Goal: Task Accomplishment & Management: Manage account settings

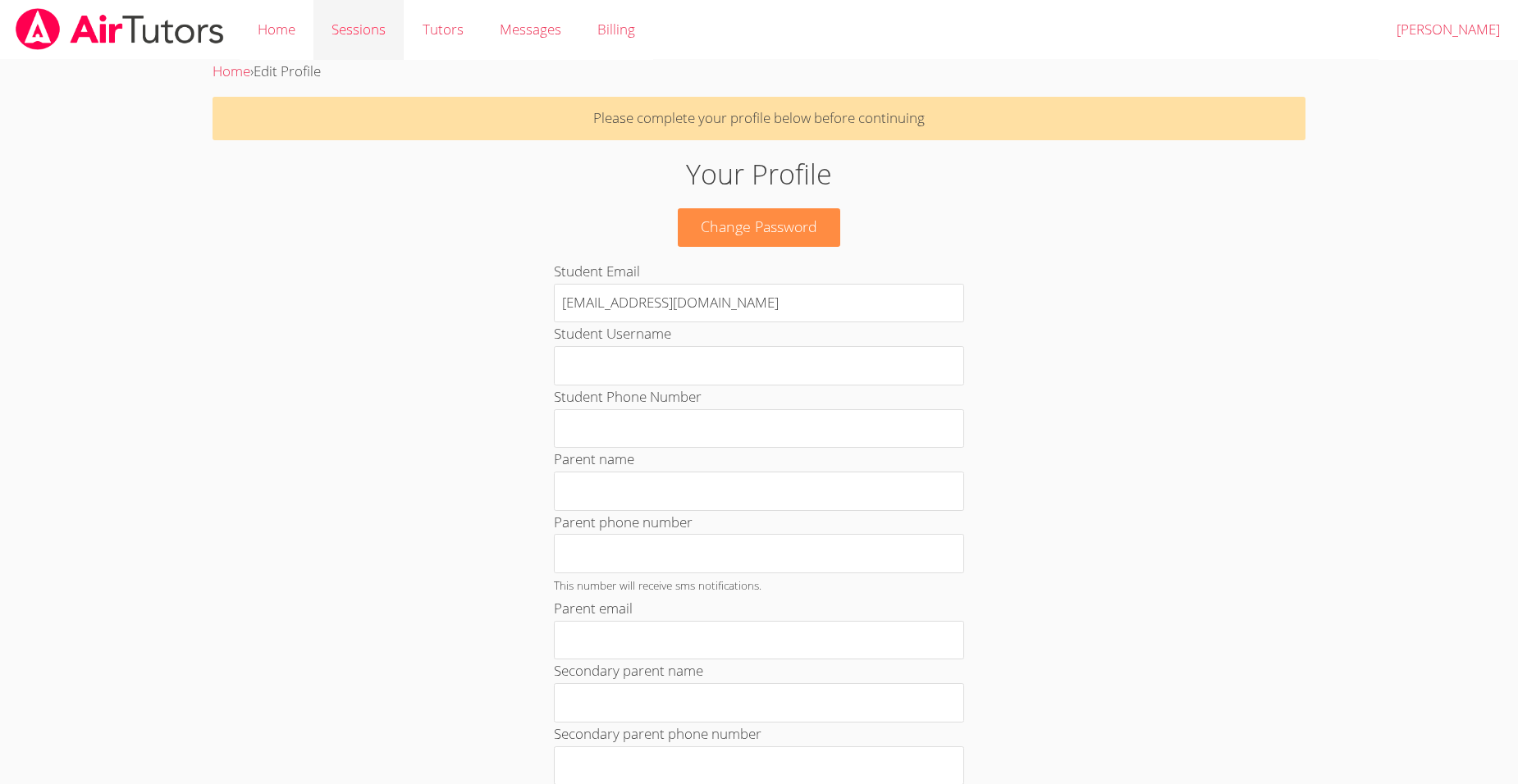
click at [356, 30] on link "Sessions" at bounding box center [358, 29] width 90 height 60
click at [448, 27] on link "Tutors" at bounding box center [442, 29] width 77 height 60
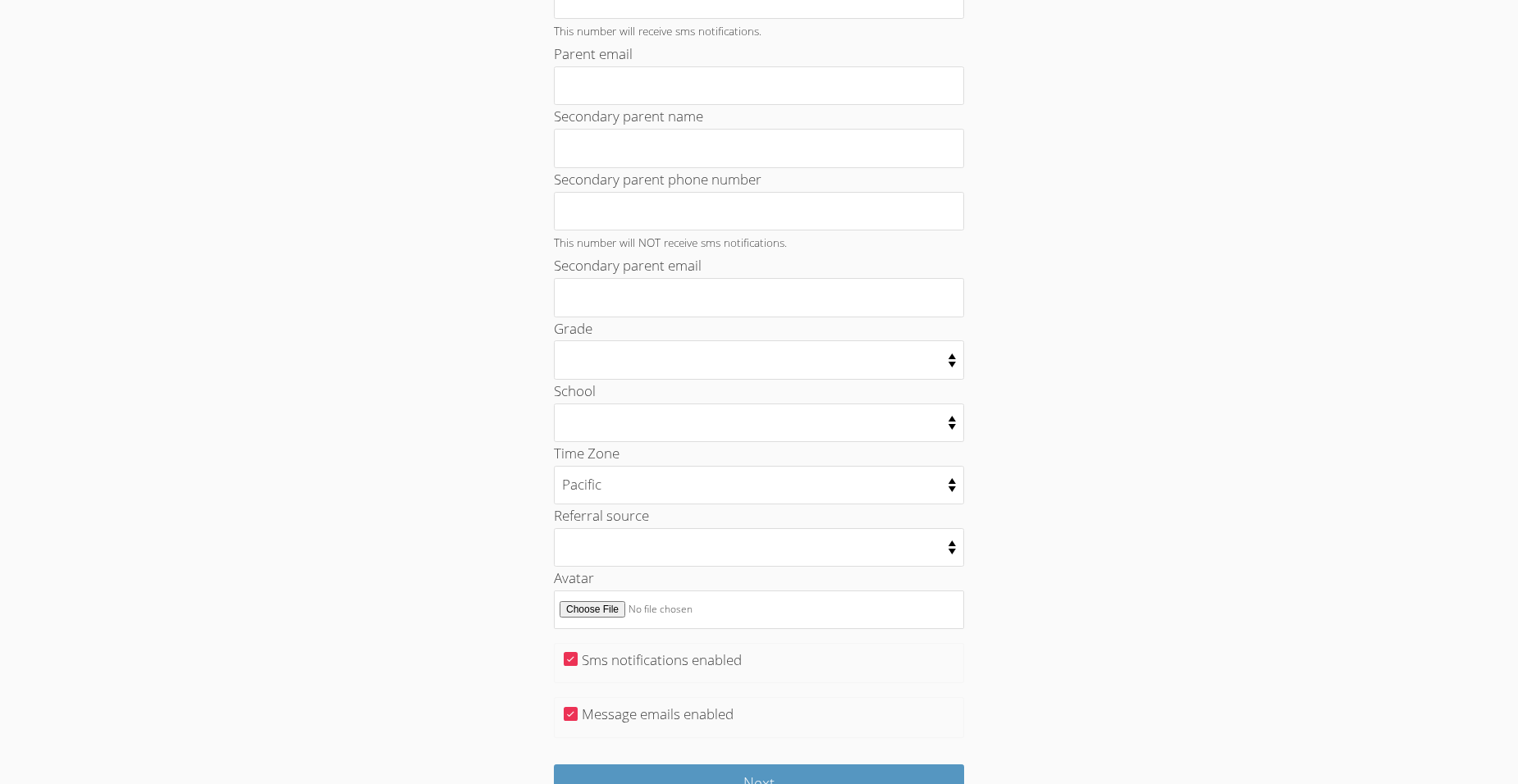
scroll to position [656, 0]
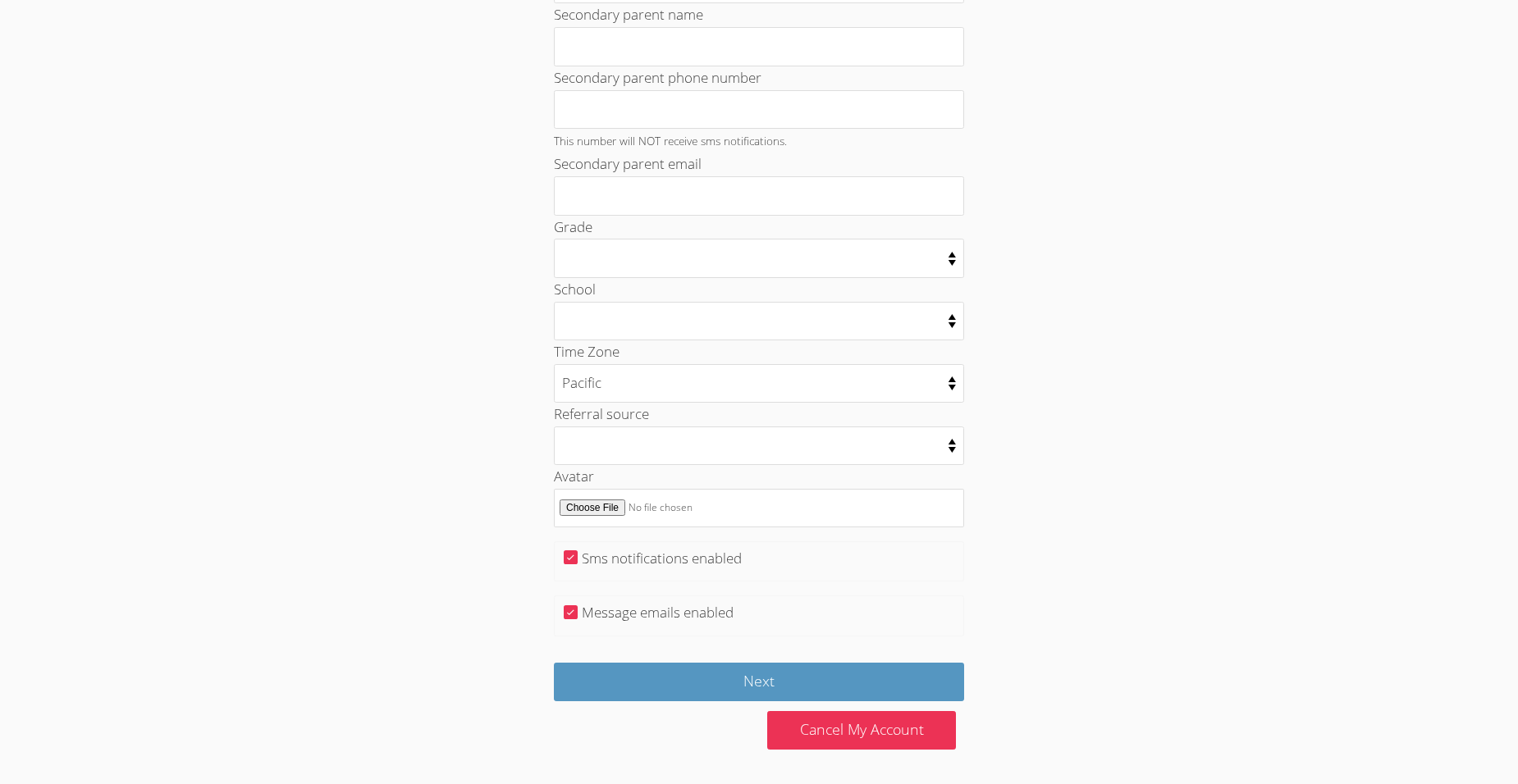
click at [613, 563] on label "Sms notifications enabled" at bounding box center [662, 558] width 160 height 19
click at [577, 563] on input "Sms notifications enabled" at bounding box center [571, 557] width 14 height 14
checkbox input "false"
click at [576, 616] on input "Message emails enabled" at bounding box center [571, 612] width 14 height 14
checkbox input "false"
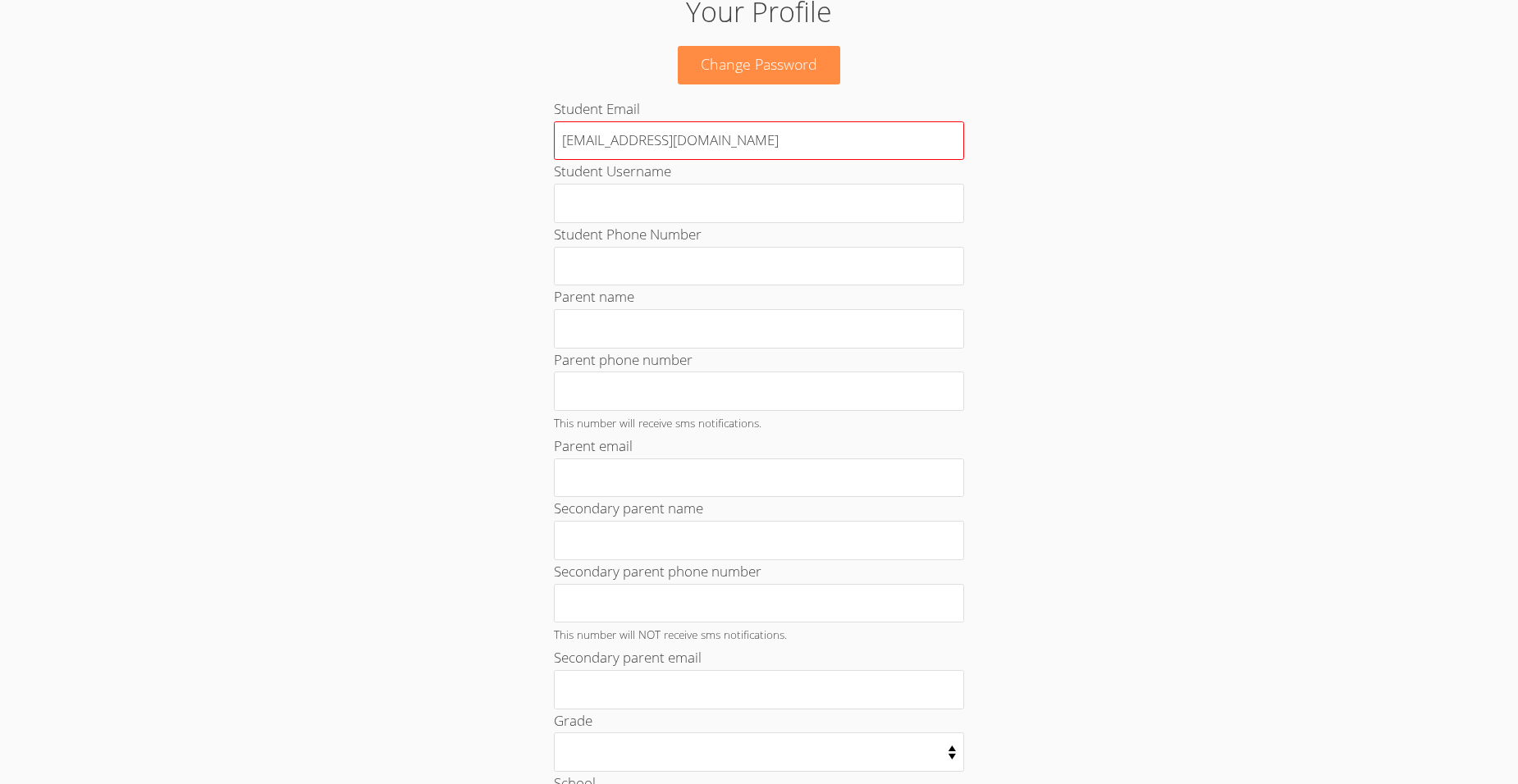
scroll to position [164, 0]
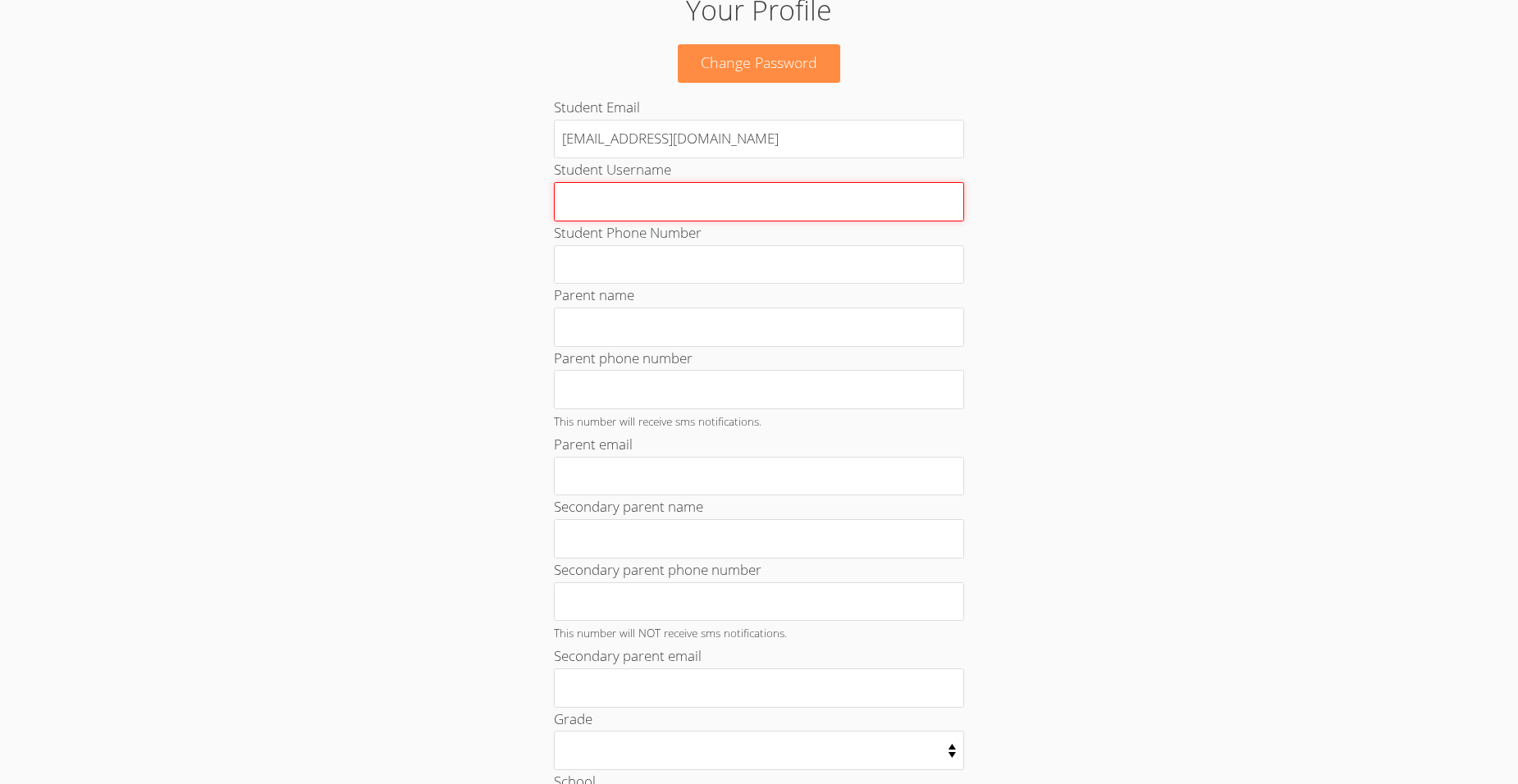
click at [652, 207] on input "Student Username" at bounding box center [759, 202] width 411 height 40
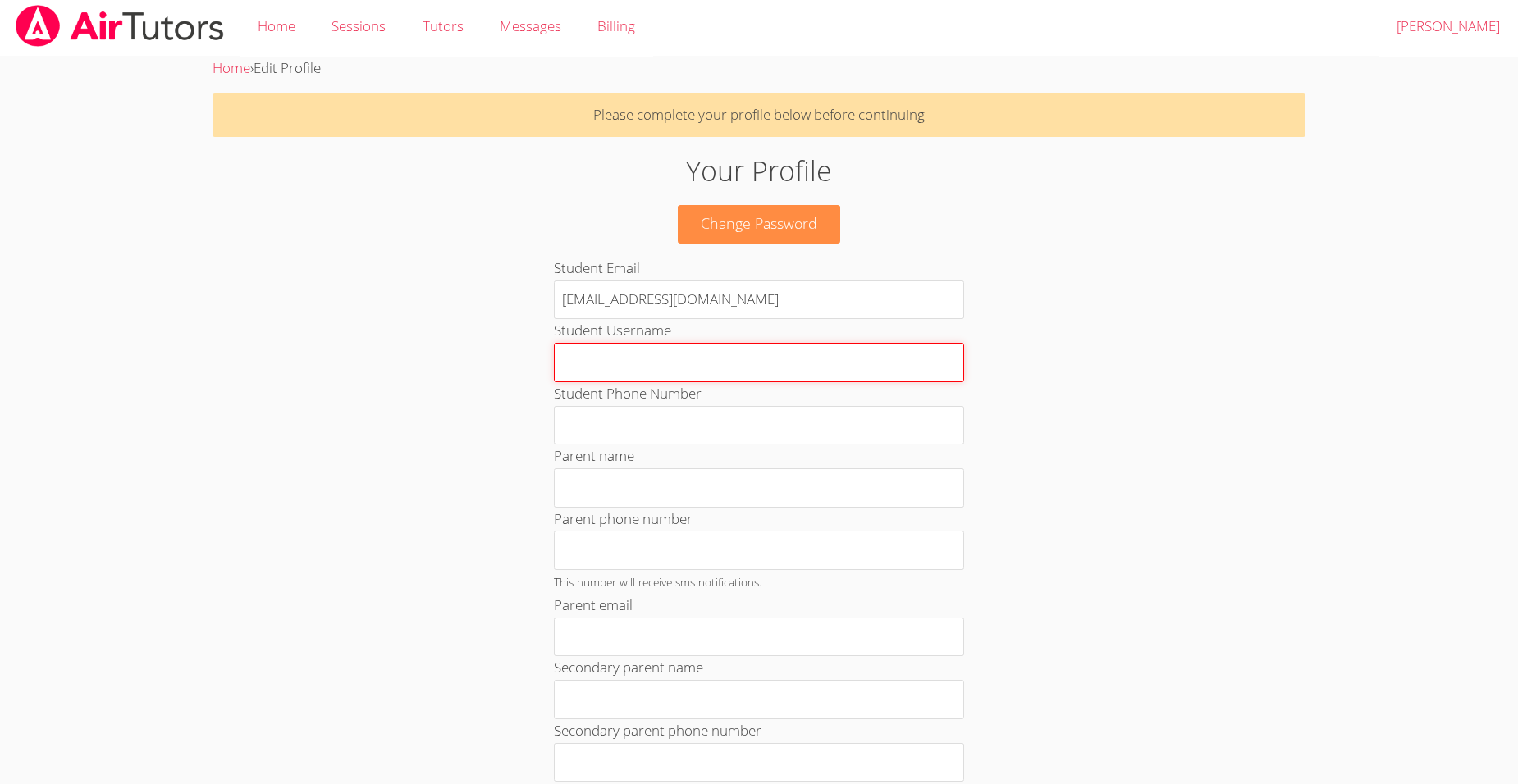
scroll to position [0, 0]
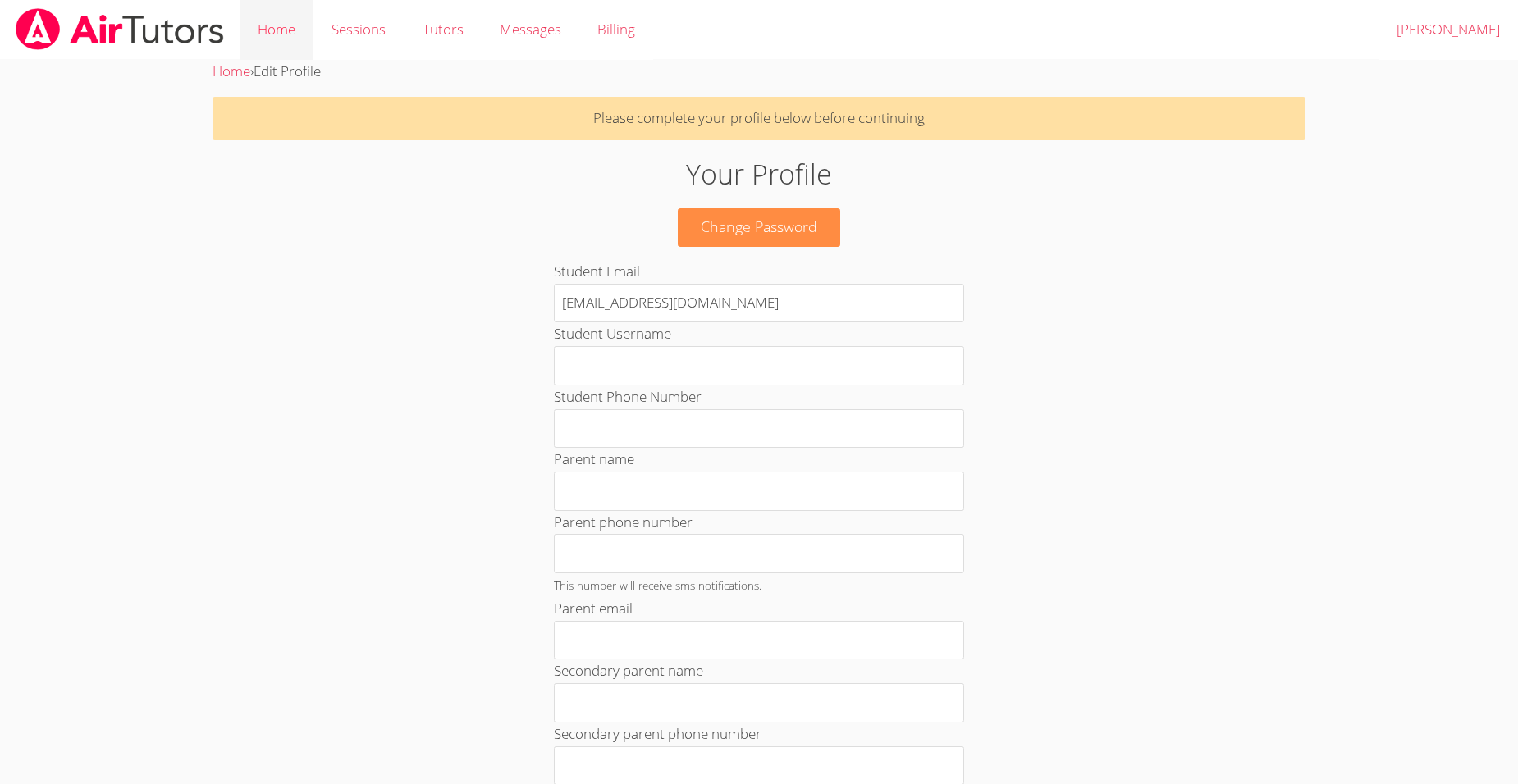
click at [276, 27] on link "Home" at bounding box center [277, 29] width 74 height 60
click at [371, 27] on link "Sessions" at bounding box center [358, 29] width 90 height 60
click at [452, 33] on link "Tutors" at bounding box center [442, 29] width 77 height 60
click at [559, 28] on span "Messages" at bounding box center [530, 29] width 62 height 19
click at [619, 33] on link "Billing" at bounding box center [616, 29] width 74 height 60
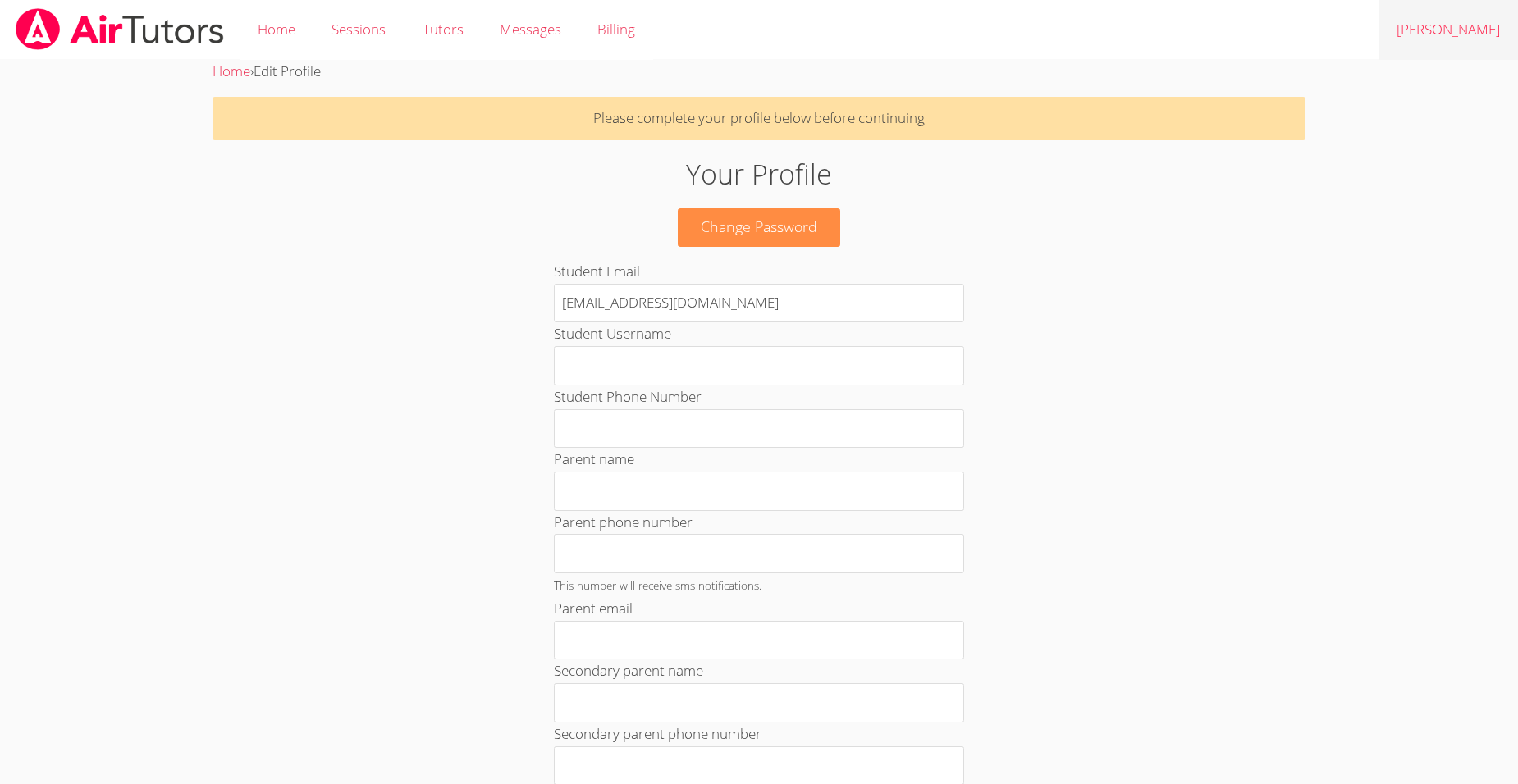
click at [1461, 37] on link "[PERSON_NAME]" at bounding box center [1448, 29] width 139 height 60
